Goal: Navigation & Orientation: Find specific page/section

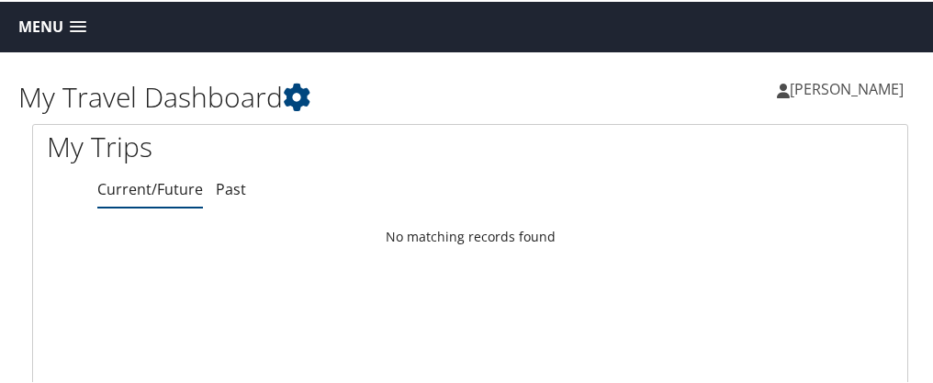
click at [81, 22] on span at bounding box center [78, 25] width 17 height 13
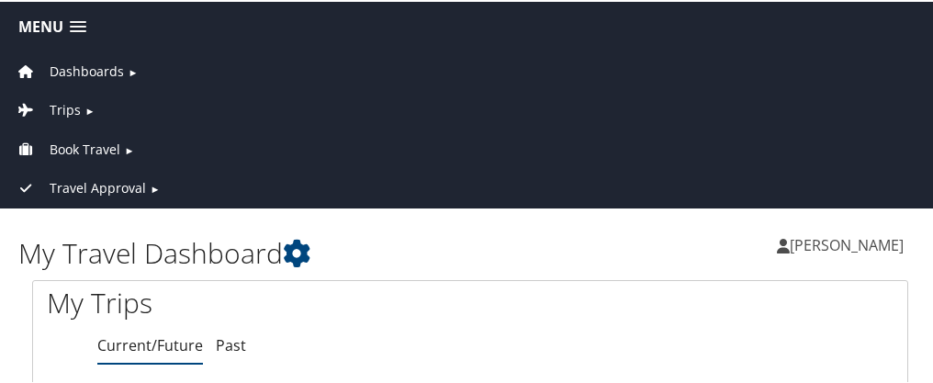
click at [96, 146] on span "Book Travel" at bounding box center [85, 148] width 71 height 20
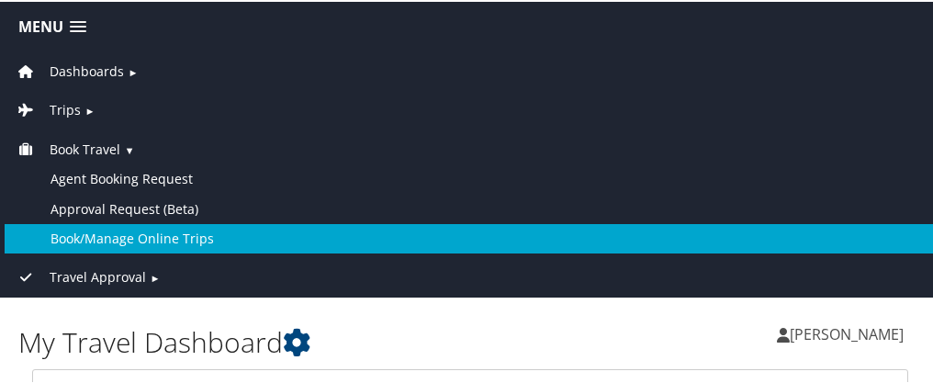
click at [118, 235] on link "Book/Manage Online Trips" at bounding box center [470, 236] width 931 height 29
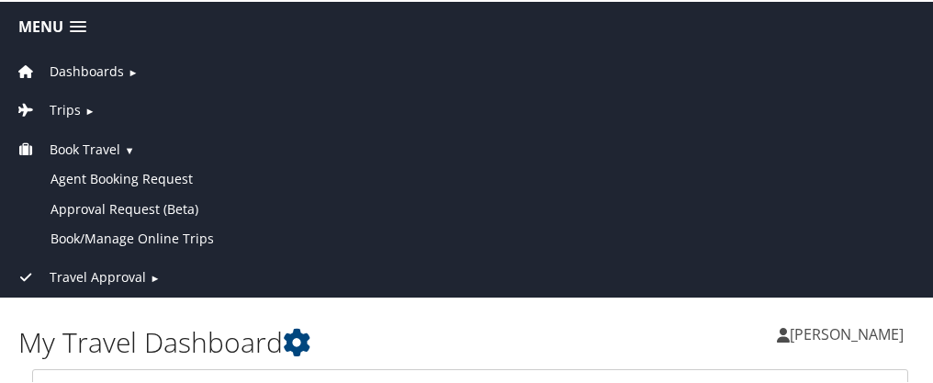
click at [86, 111] on span "►" at bounding box center [89, 109] width 10 height 14
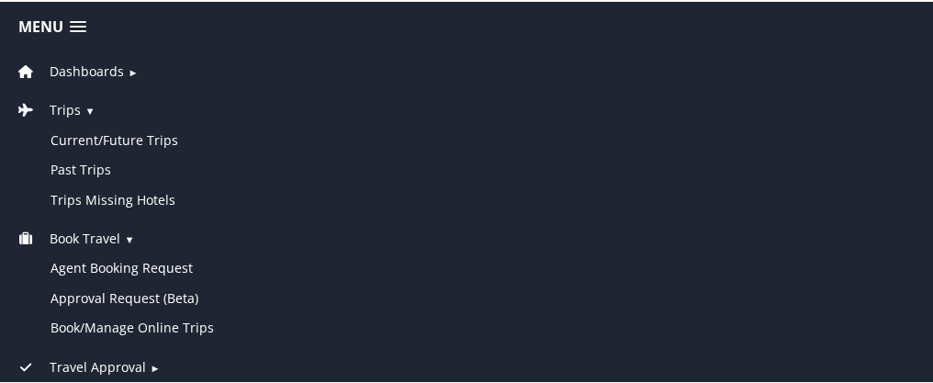
click at [64, 107] on span "Trips" at bounding box center [65, 108] width 31 height 20
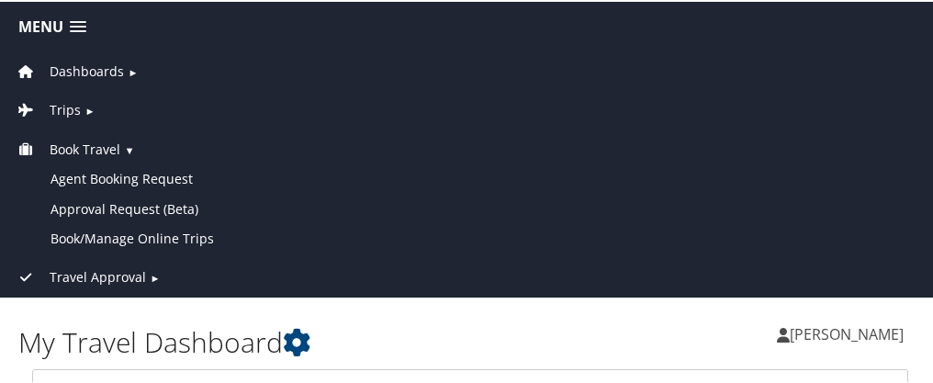
click at [57, 104] on span "Trips" at bounding box center [65, 108] width 31 height 20
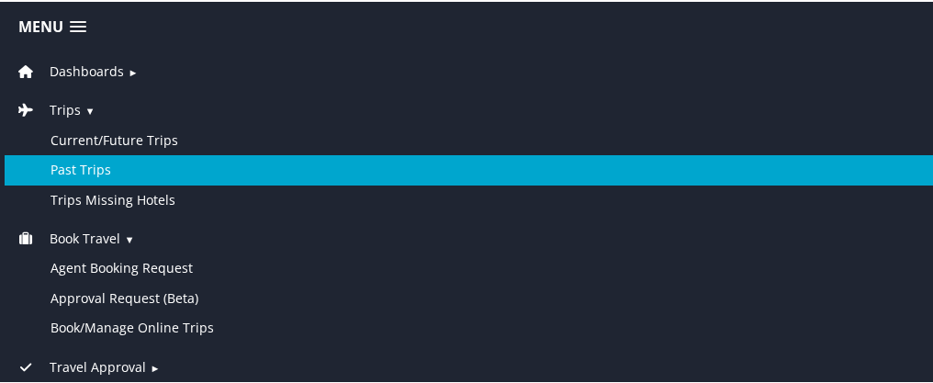
click at [64, 168] on link "Past Trips" at bounding box center [470, 167] width 931 height 29
